Goal: Task Accomplishment & Management: Use online tool/utility

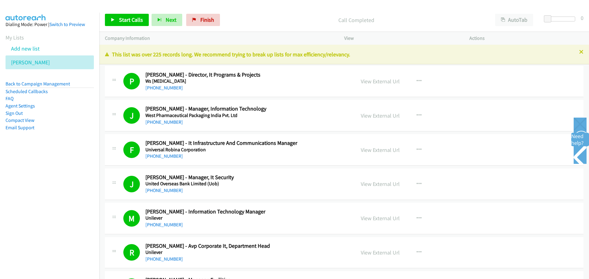
scroll to position [2852, 0]
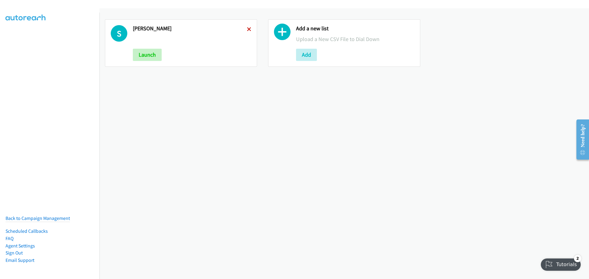
click at [248, 30] on icon at bounding box center [249, 30] width 4 height 4
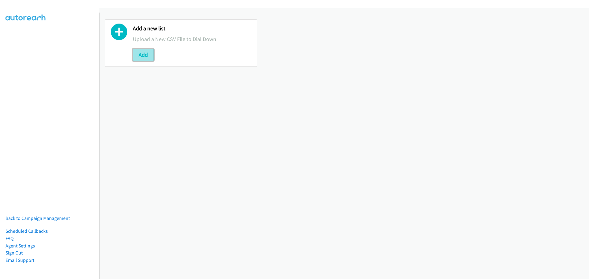
click at [144, 54] on button "Add" at bounding box center [143, 55] width 21 height 12
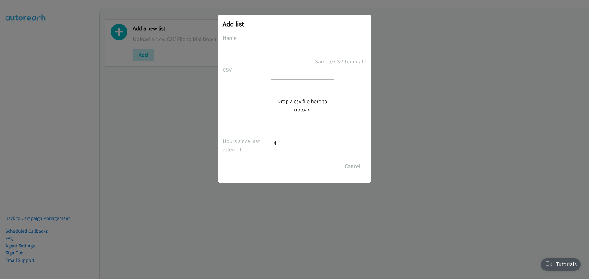
click at [308, 102] on button "Drop a csv file here to upload" at bounding box center [302, 105] width 50 height 17
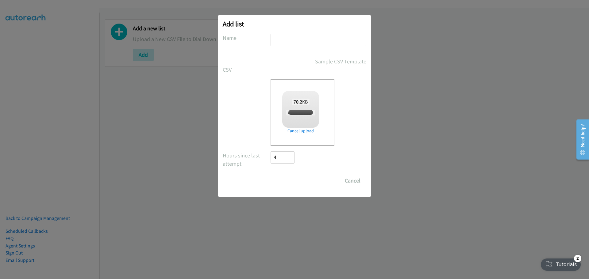
click at [280, 43] on input "text" at bounding box center [318, 40] width 96 height 13
checkbox input "true"
type input "Zoom"
click at [287, 176] on input "Save List" at bounding box center [286, 181] width 32 height 12
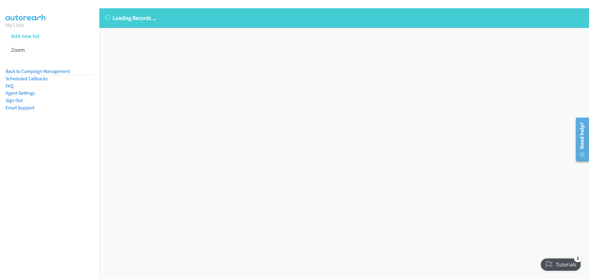
click at [183, 46] on div "Loading Records ... Sorry, something went wrong please try again." at bounding box center [343, 143] width 489 height 271
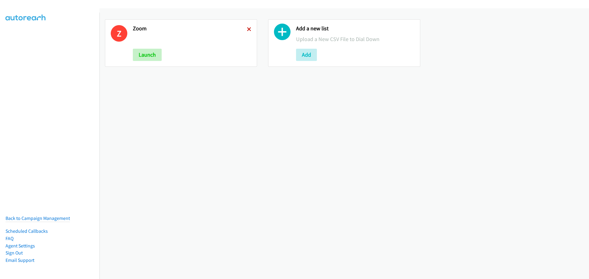
click at [248, 28] on icon at bounding box center [249, 30] width 4 height 4
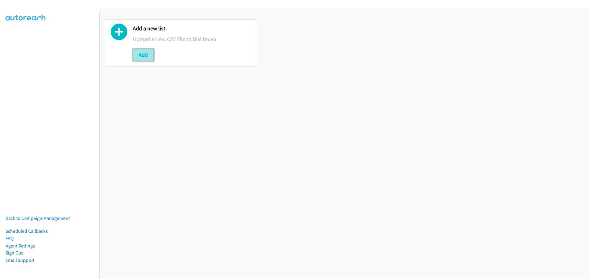
drag, startPoint x: 0, startPoint y: 0, endPoint x: 147, endPoint y: 56, distance: 157.3
click at [147, 56] on button "Add" at bounding box center [143, 55] width 21 height 12
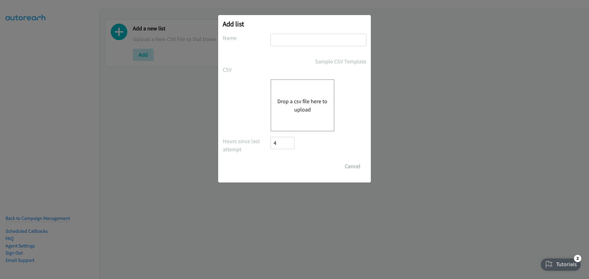
click at [288, 100] on button "Drop a csv file here to upload" at bounding box center [302, 105] width 50 height 17
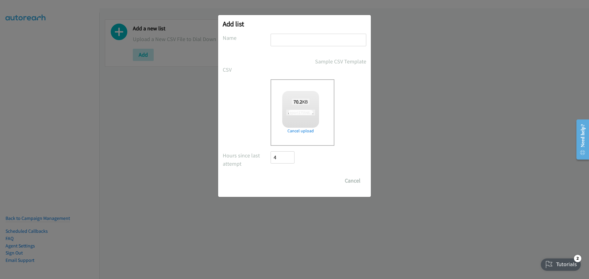
checkbox input "true"
click at [299, 40] on input "text" at bounding box center [318, 40] width 96 height 13
type input "Zoom"
click at [288, 181] on input "Save List" at bounding box center [286, 181] width 32 height 12
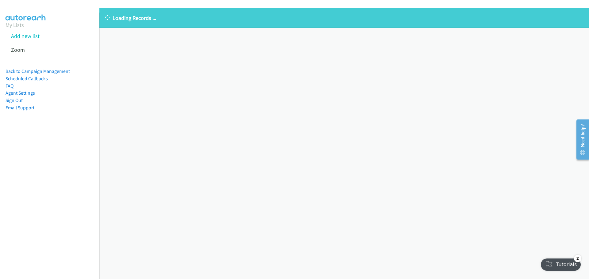
click at [160, 67] on div "Loading Records ... Sorry, something went wrong please try again." at bounding box center [343, 143] width 489 height 271
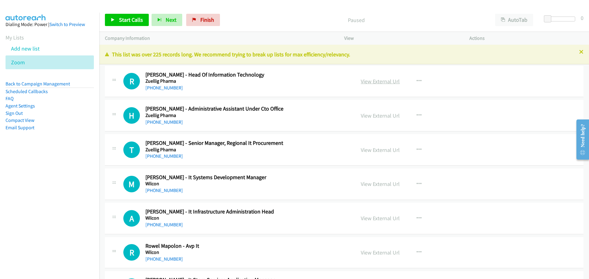
click at [379, 81] on link "View External Url" at bounding box center [380, 81] width 39 height 7
click at [124, 20] on span "Start Calls" at bounding box center [131, 19] width 24 height 7
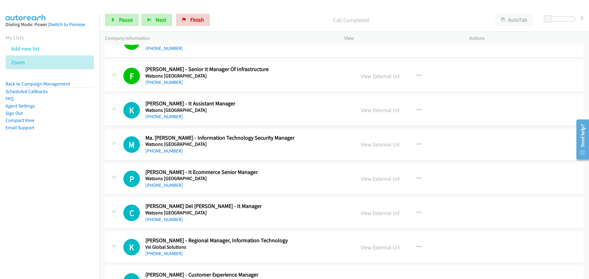
scroll to position [276, 0]
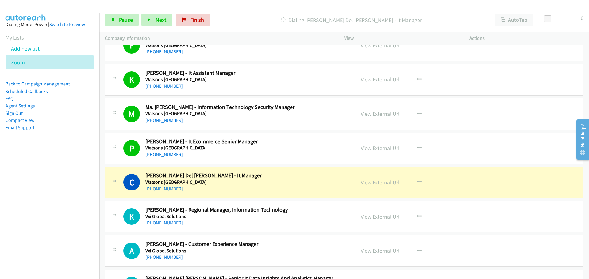
click at [372, 182] on link "View External Url" at bounding box center [380, 182] width 39 height 7
click at [118, 24] on link "Pause" at bounding box center [122, 20] width 34 height 12
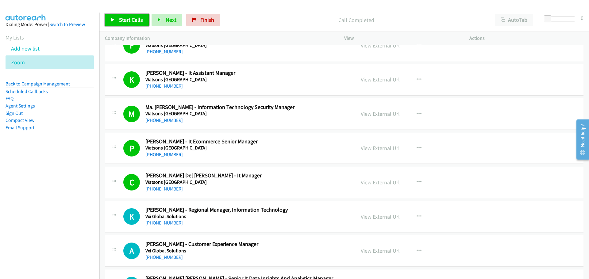
click at [123, 18] on span "Start Calls" at bounding box center [131, 19] width 24 height 7
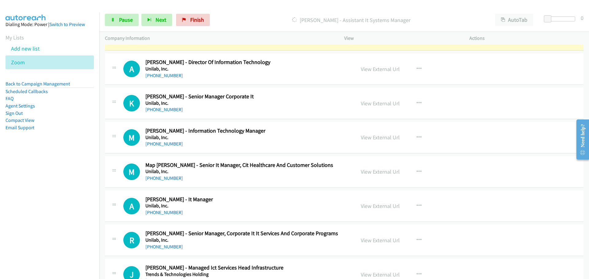
scroll to position [736, 0]
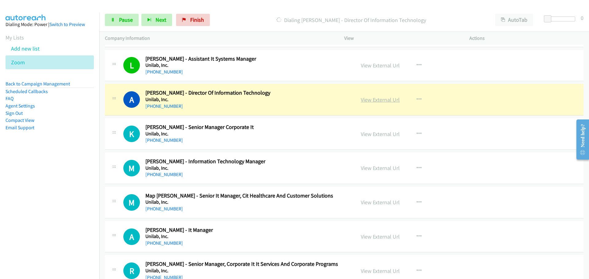
click at [383, 103] on link "View External Url" at bounding box center [380, 99] width 39 height 7
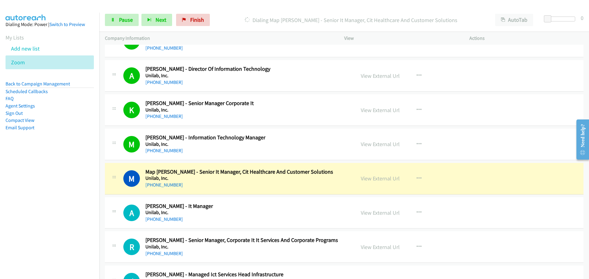
scroll to position [767, 0]
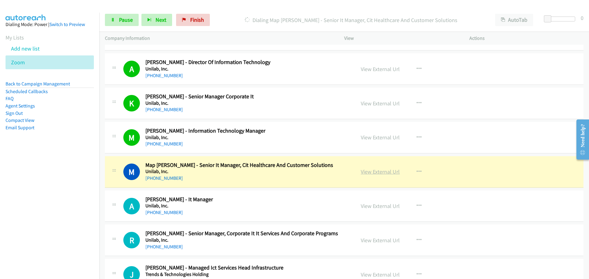
click at [376, 171] on link "View External Url" at bounding box center [380, 171] width 39 height 7
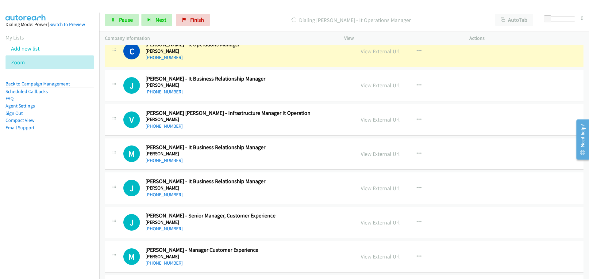
scroll to position [1165, 0]
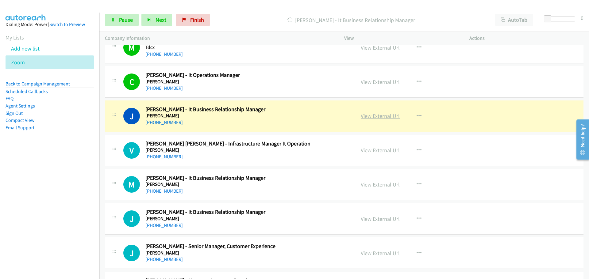
click at [374, 116] on link "View External Url" at bounding box center [380, 116] width 39 height 7
click at [131, 22] on span "Pause" at bounding box center [126, 19] width 14 height 7
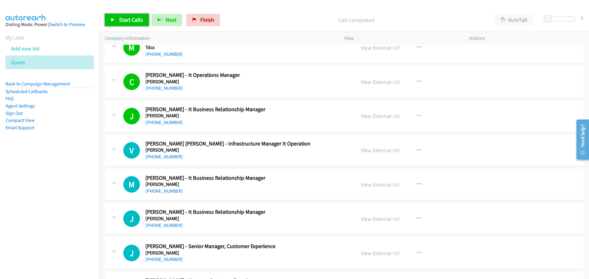
click at [132, 17] on span "Start Calls" at bounding box center [131, 19] width 24 height 7
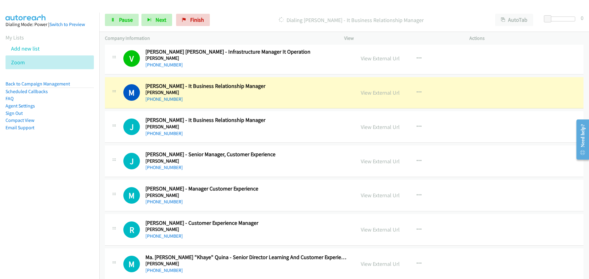
scroll to position [1288, 0]
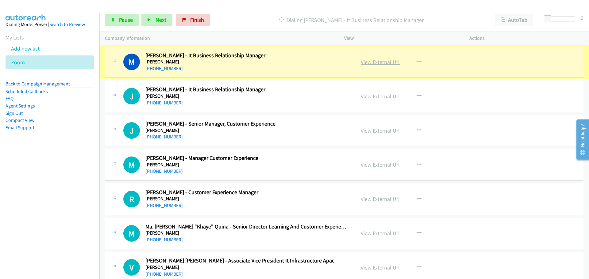
click at [384, 62] on link "View External Url" at bounding box center [380, 62] width 39 height 7
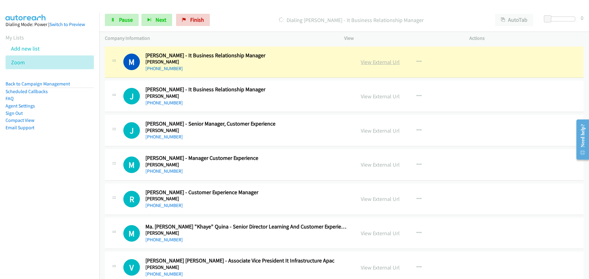
click at [365, 60] on link "View External Url" at bounding box center [380, 62] width 39 height 7
click at [126, 18] on span "Pause" at bounding box center [126, 19] width 14 height 7
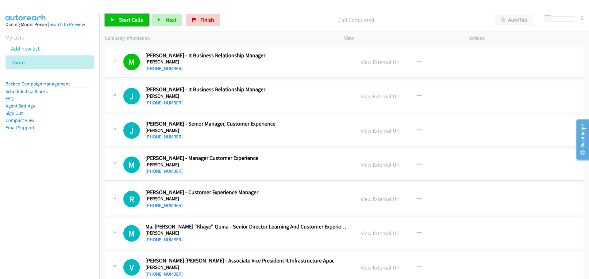
click at [135, 22] on span "Start Calls" at bounding box center [131, 19] width 24 height 7
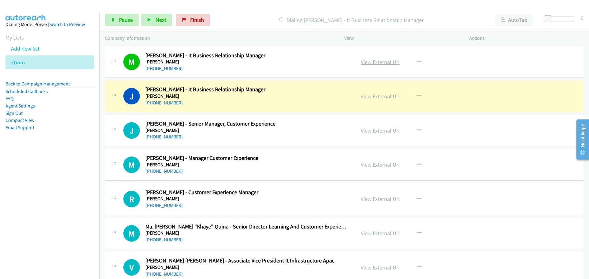
click at [364, 61] on link "View External Url" at bounding box center [380, 62] width 39 height 7
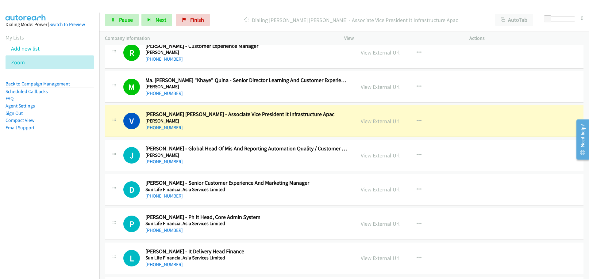
scroll to position [1441, 0]
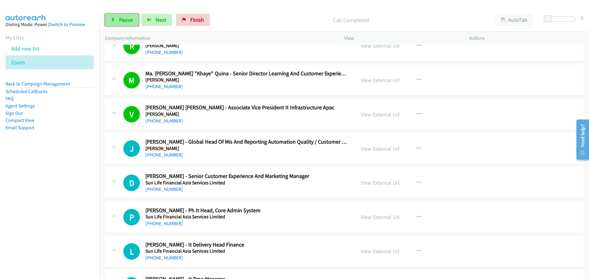
click at [126, 22] on span "Pause" at bounding box center [126, 19] width 14 height 7
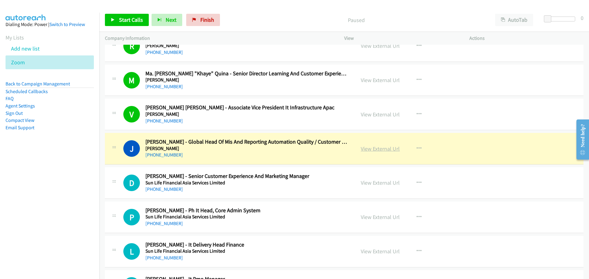
click at [384, 148] on link "View External Url" at bounding box center [380, 148] width 39 height 7
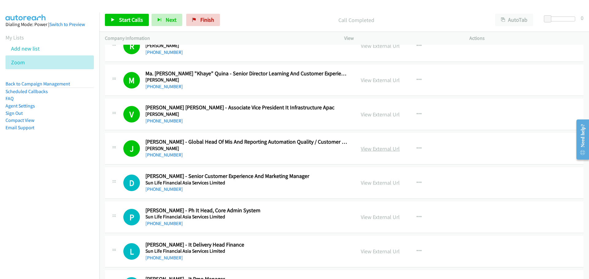
click at [369, 149] on link "View External Url" at bounding box center [380, 148] width 39 height 7
